Goal: Transaction & Acquisition: Download file/media

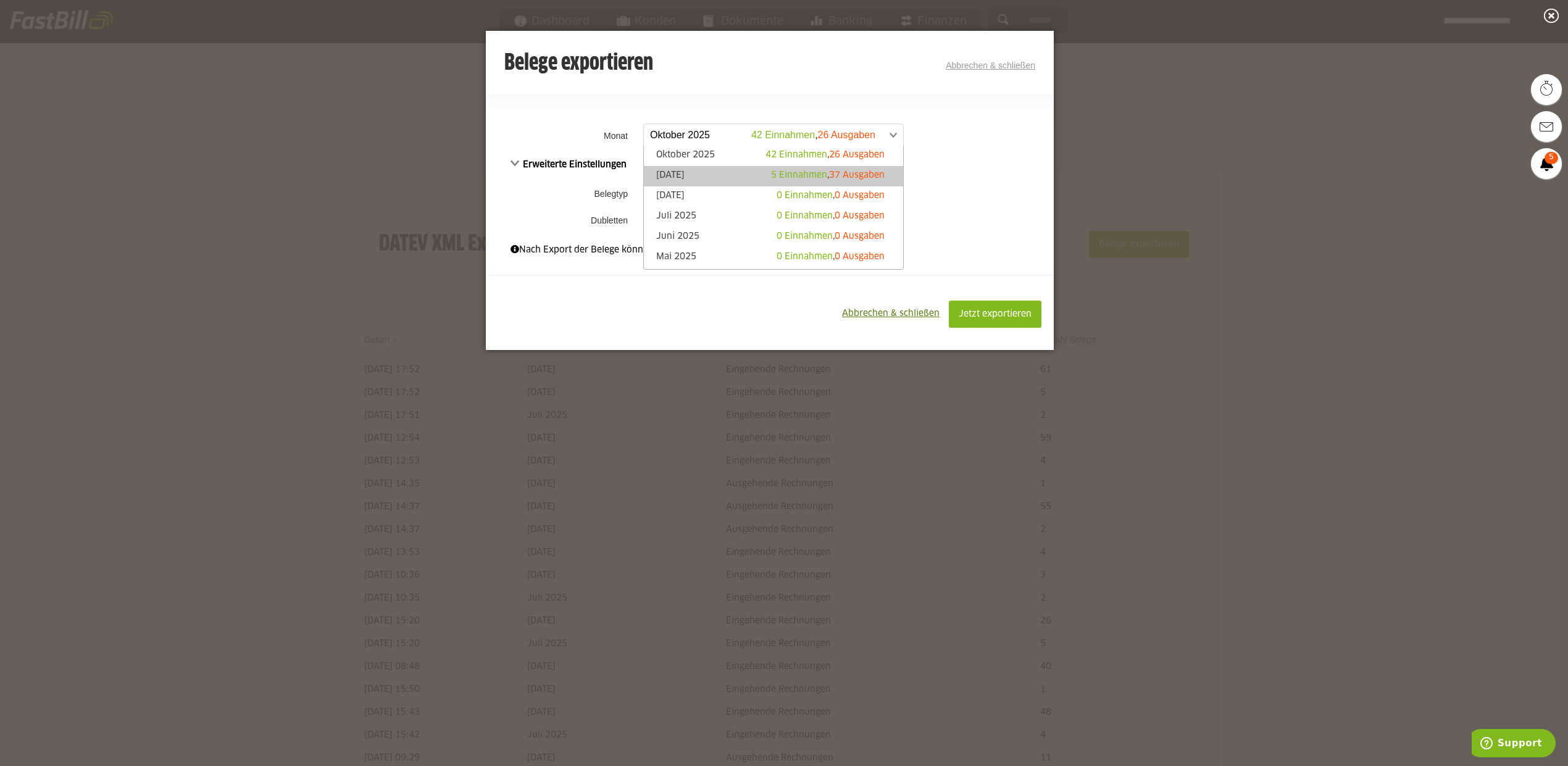
click at [791, 171] on span "5 Einnahmen" at bounding box center [799, 175] width 56 height 9
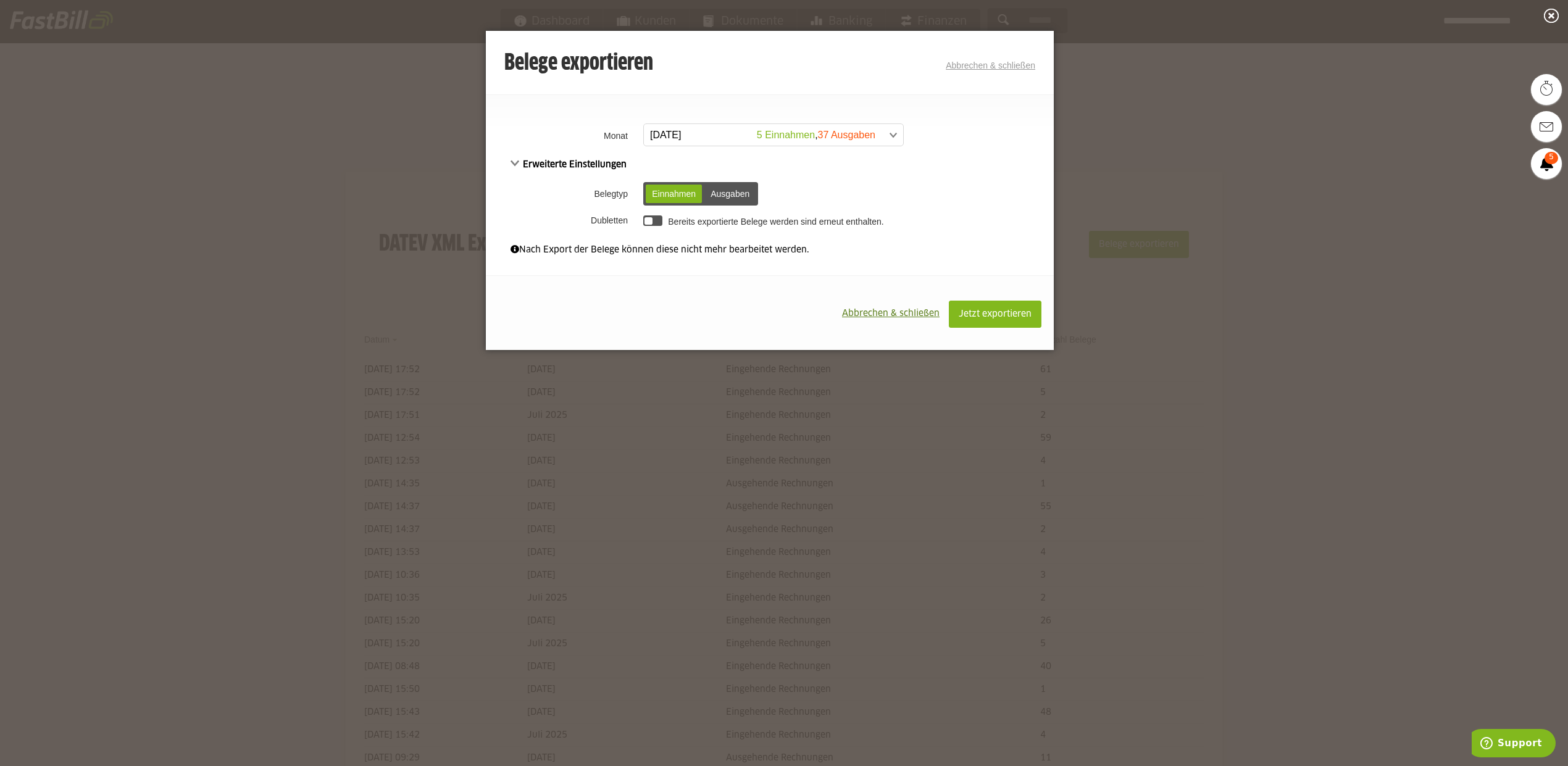
click at [715, 194] on div "Ausgaben" at bounding box center [731, 194] width 52 height 18
click at [973, 311] on span "Jetzt exportieren" at bounding box center [995, 315] width 73 height 9
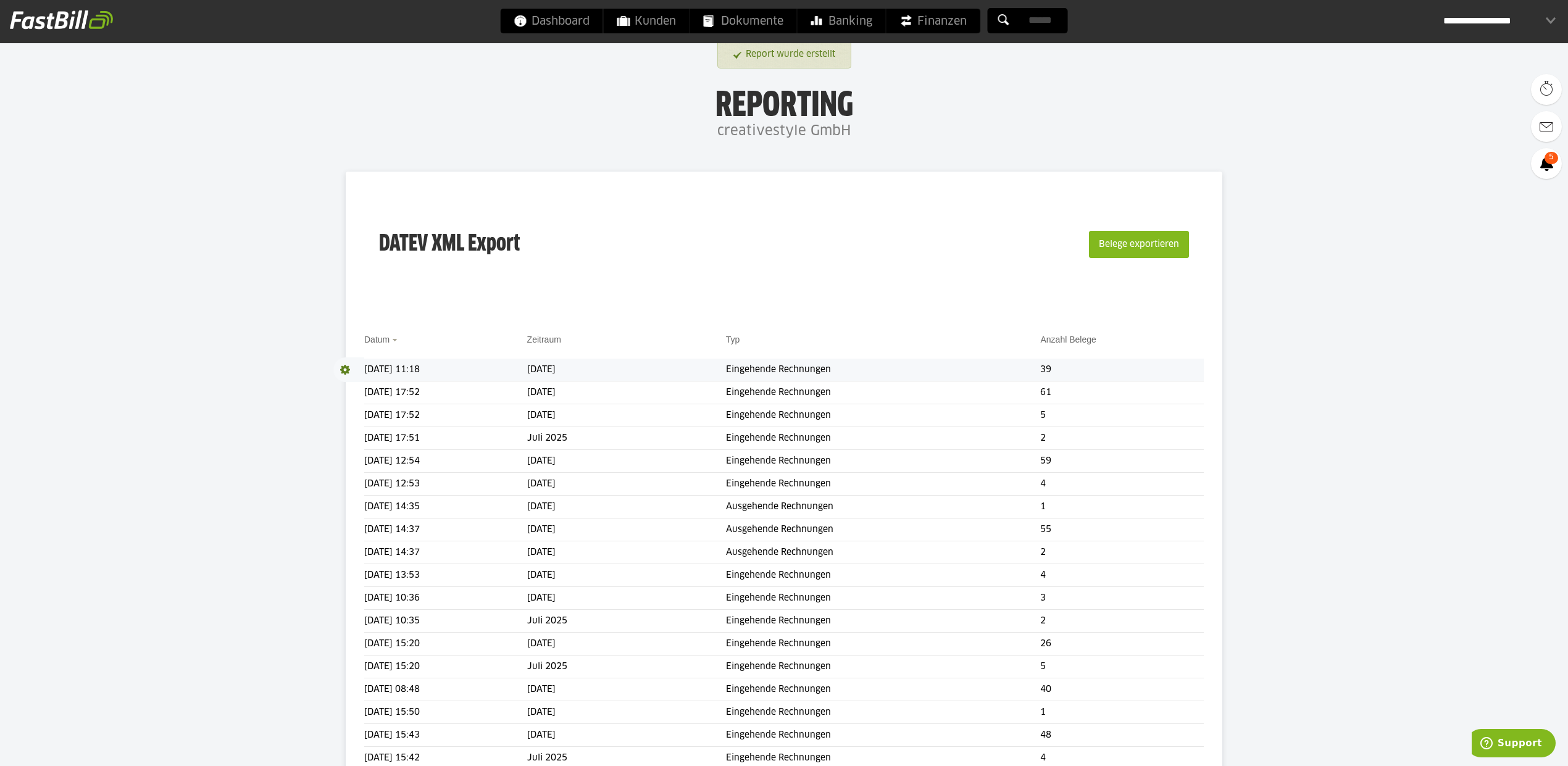
click at [342, 365] on span at bounding box center [349, 370] width 31 height 25
click at [357, 387] on link "Download" at bounding box center [367, 386] width 66 height 14
